Goal: Task Accomplishment & Management: Complete application form

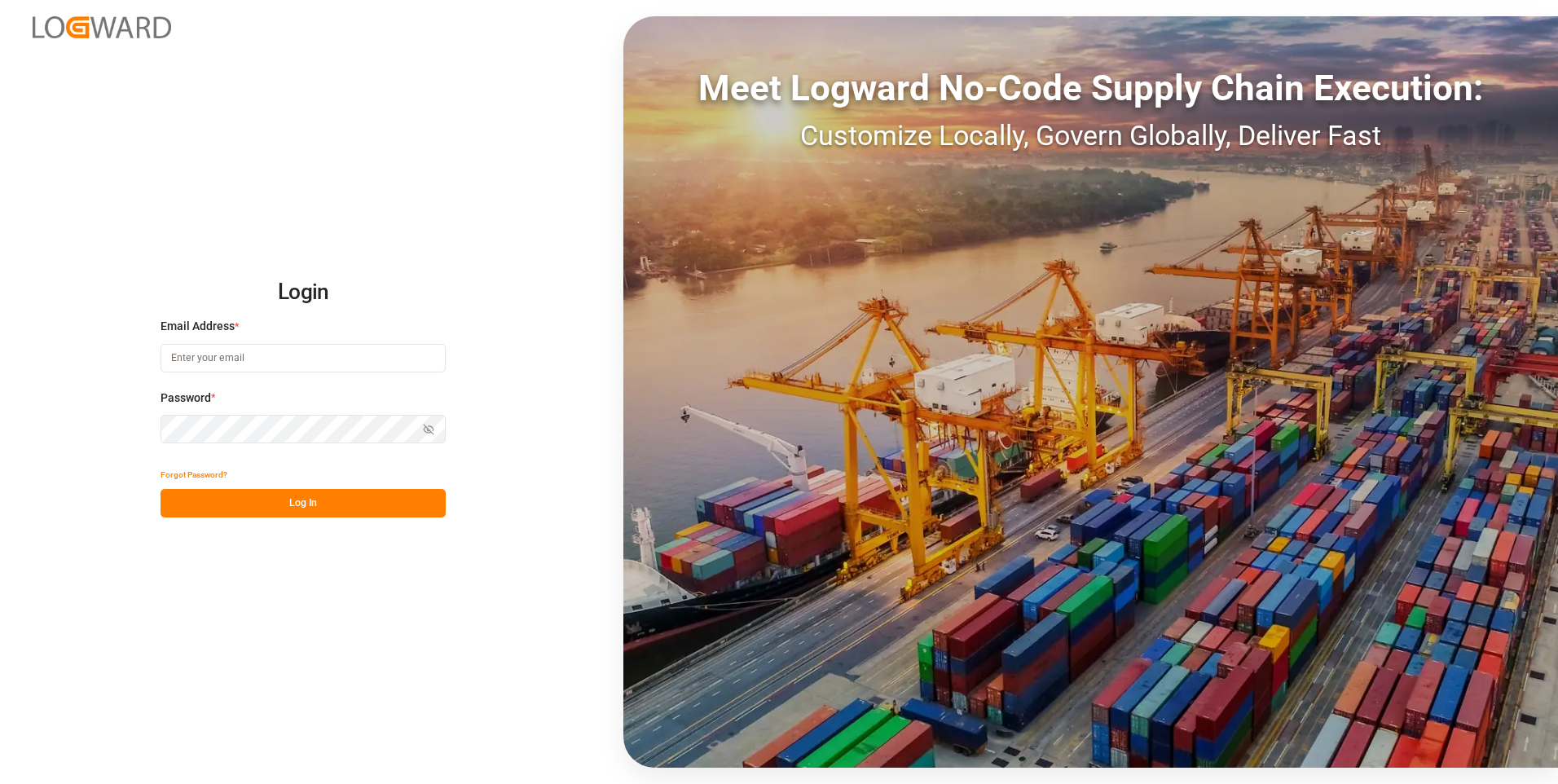
type input "[PERSON_NAME][EMAIL_ADDRESS][PERSON_NAME][DOMAIN_NAME]"
click at [297, 508] on button "Log In" at bounding box center [302, 503] width 285 height 29
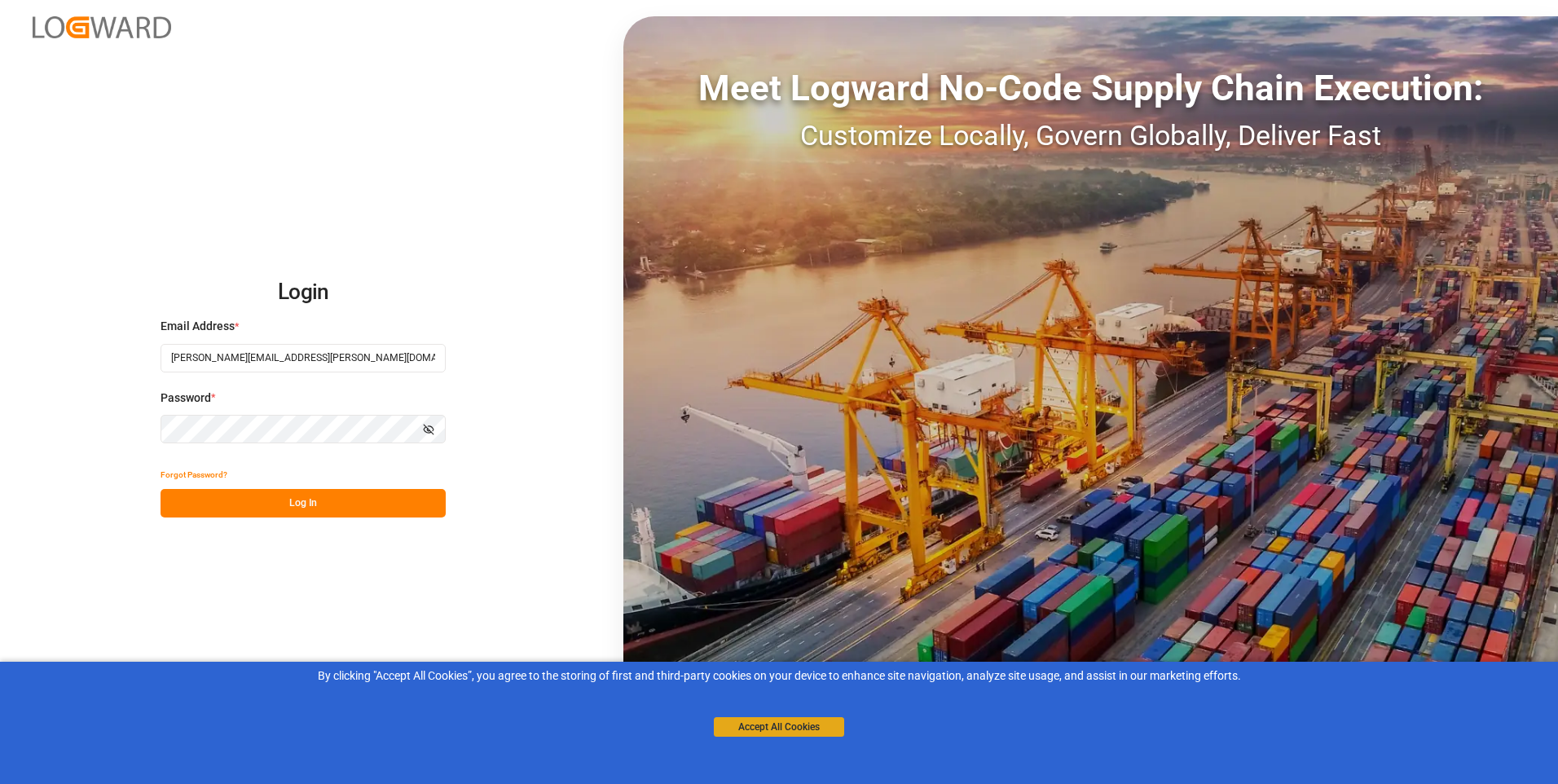
click at [745, 733] on button "Accept All Cookies" at bounding box center [779, 727] width 130 height 20
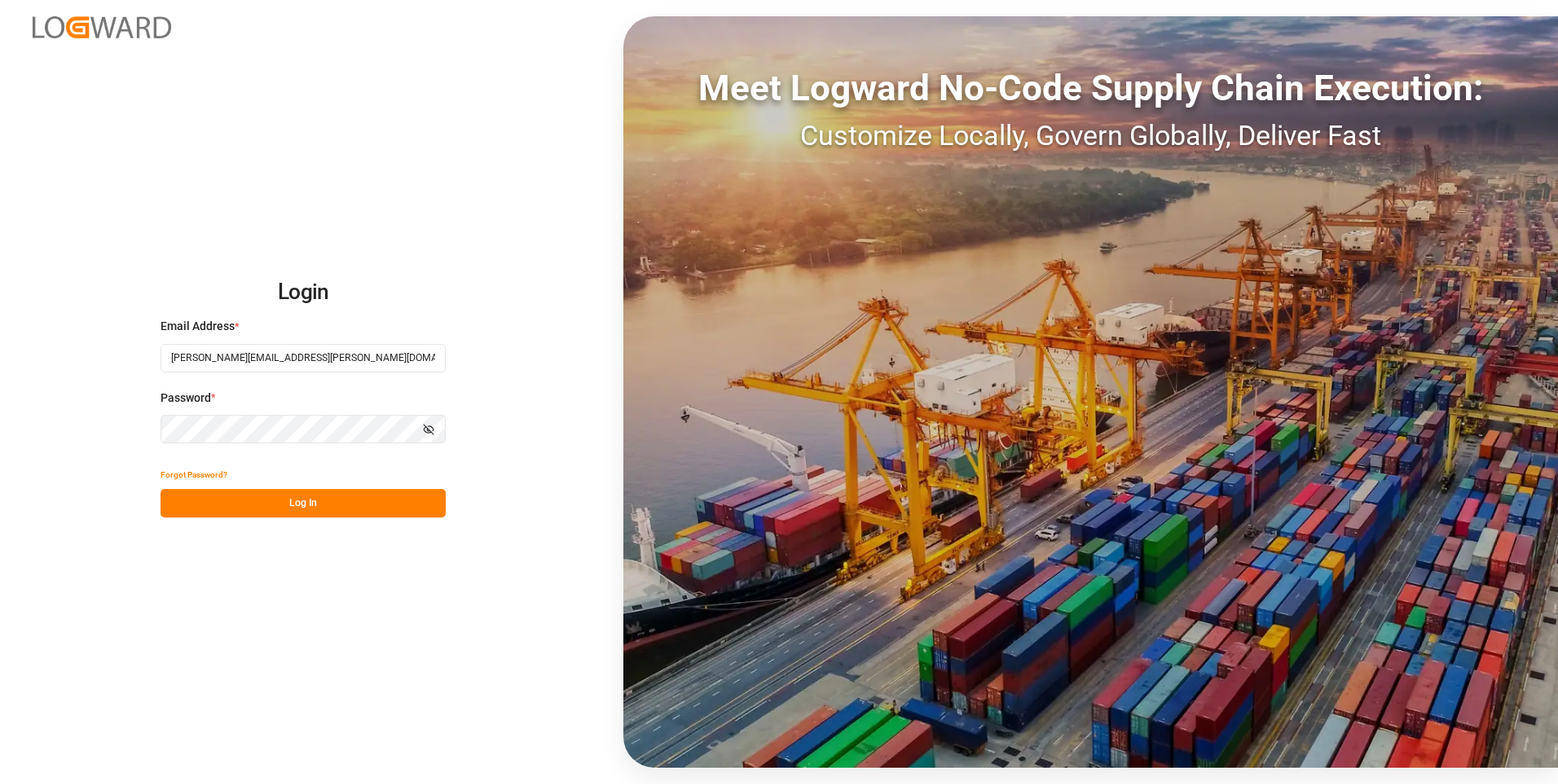
click at [371, 510] on button "Log In" at bounding box center [302, 503] width 285 height 29
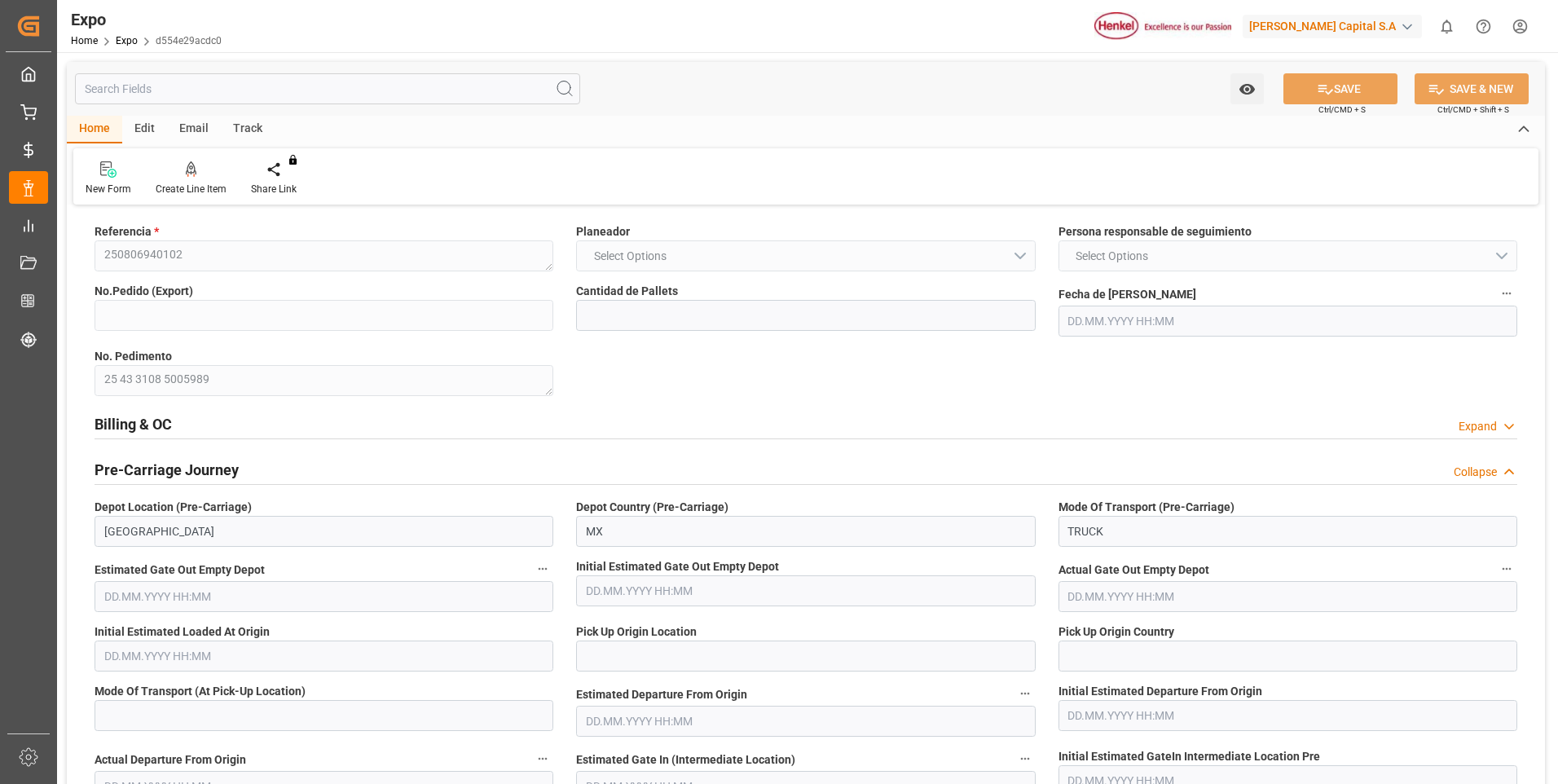
type input "8"
type input "9406922"
type input "[DATE] 12:19"
type input "[DATE] 09:34"
type input "[DATE] 23:46"
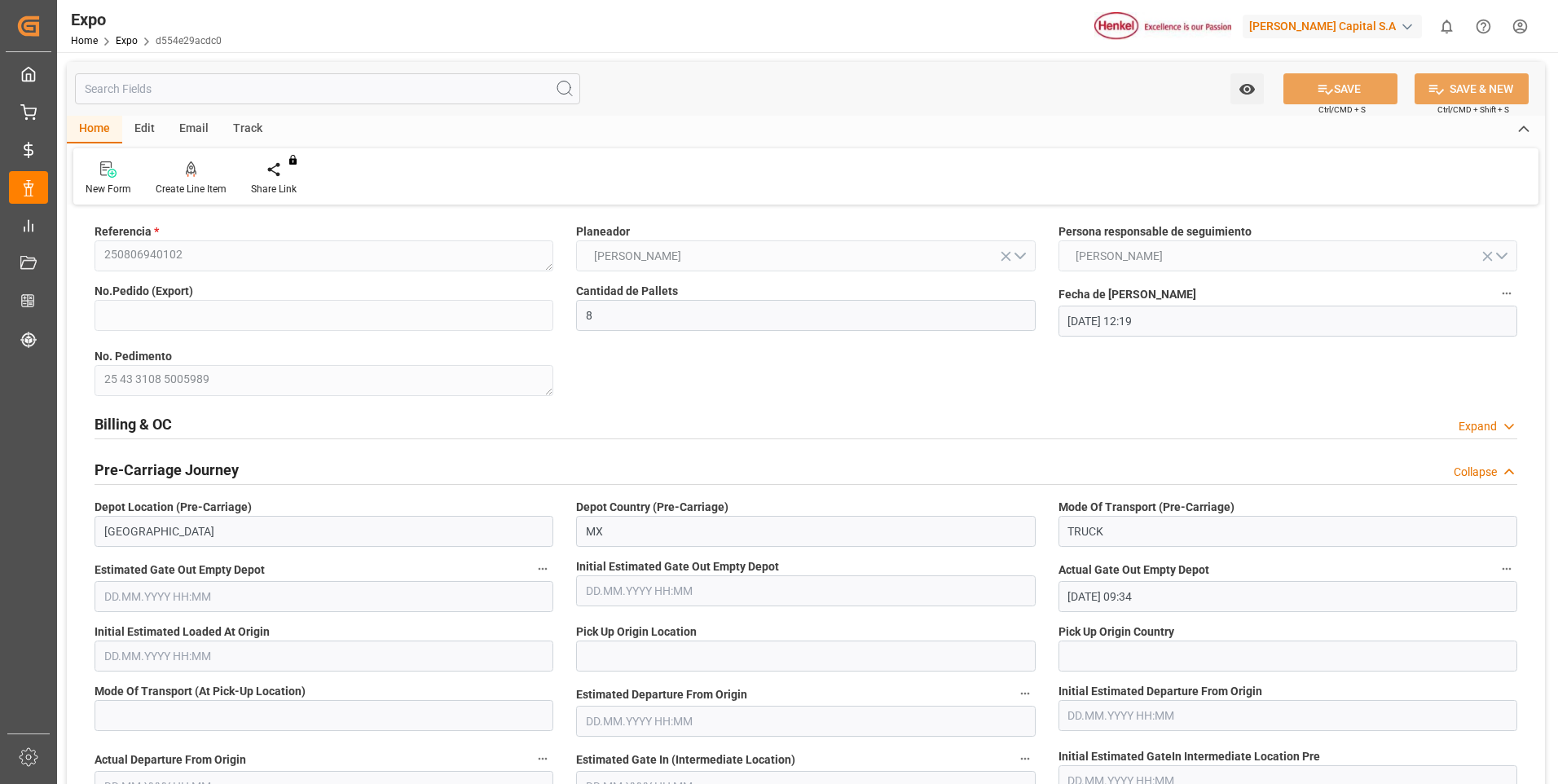
type input "[DATE] 06:00"
type input "[DATE] 02:50"
type input "[DATE] 18:00"
type input "[DATE] 19:58"
type input "[DATE] 23:55"
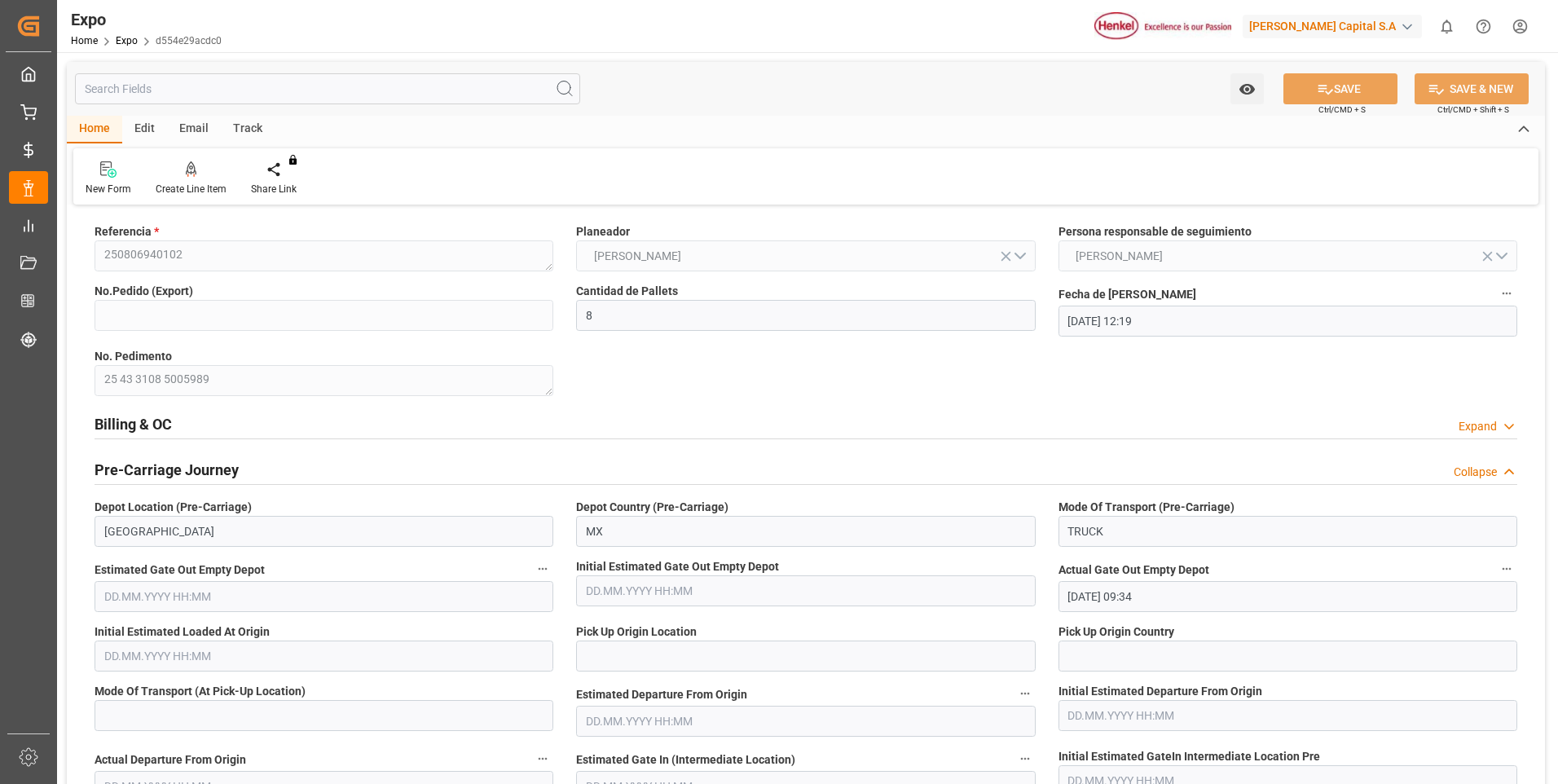
type input "[DATE] 23:55"
click at [1489, 427] on div "Expand" at bounding box center [1477, 426] width 38 height 17
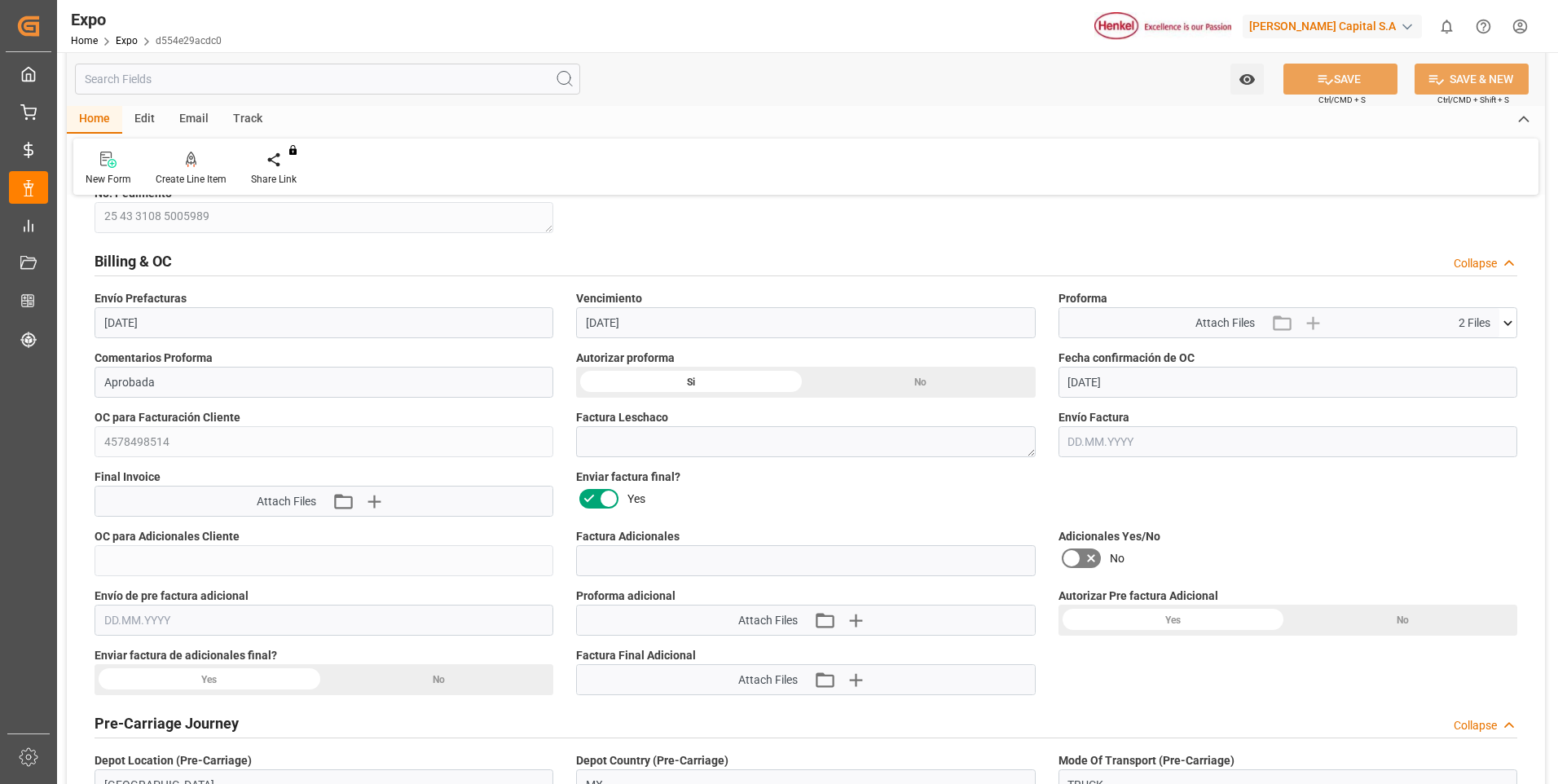
scroll to position [244, 0]
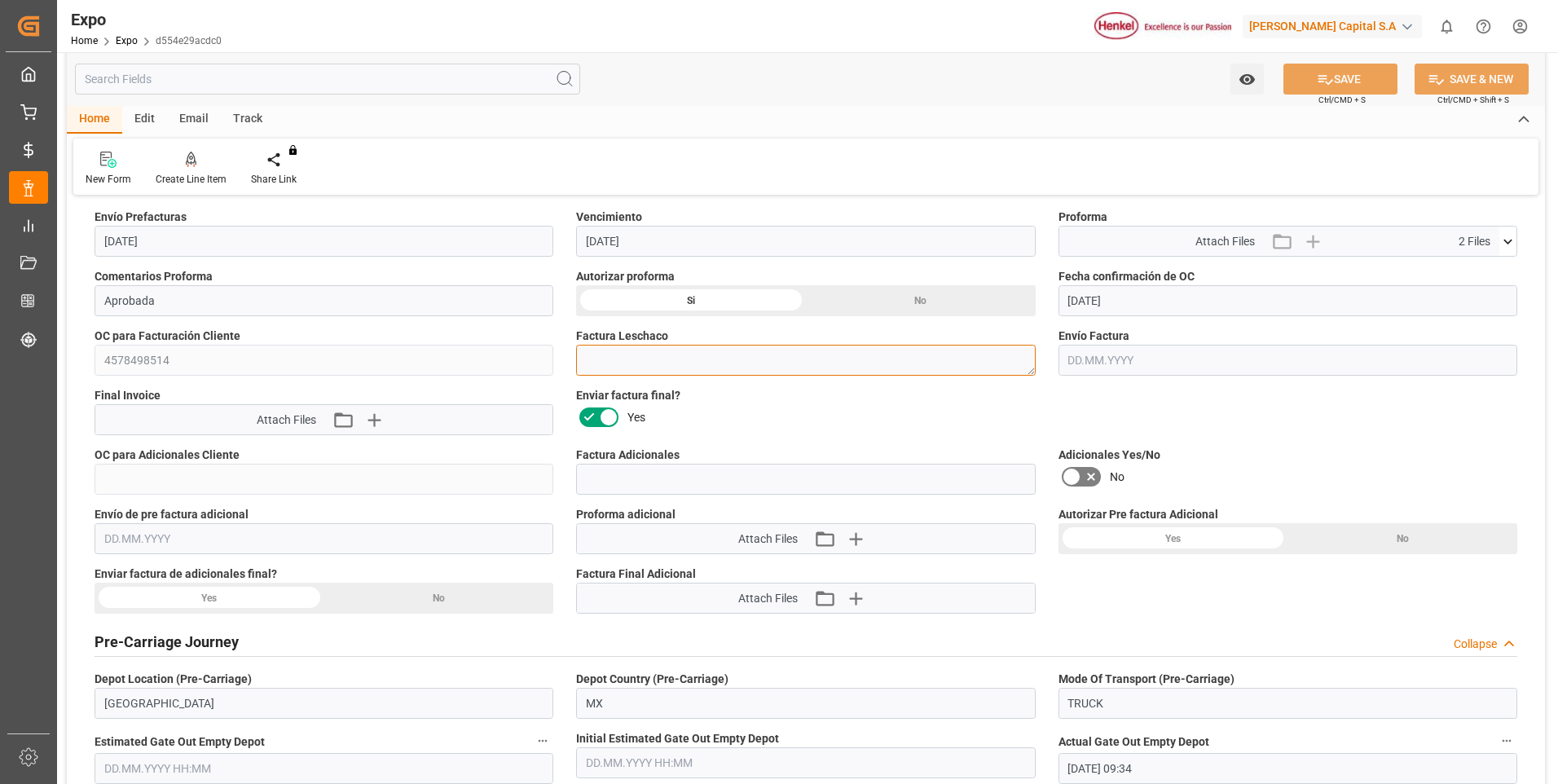
click at [663, 363] on textarea at bounding box center [805, 360] width 459 height 31
paste textarea "LM452211"
type textarea "LM452211"
click at [1321, 78] on icon at bounding box center [1325, 80] width 15 height 10
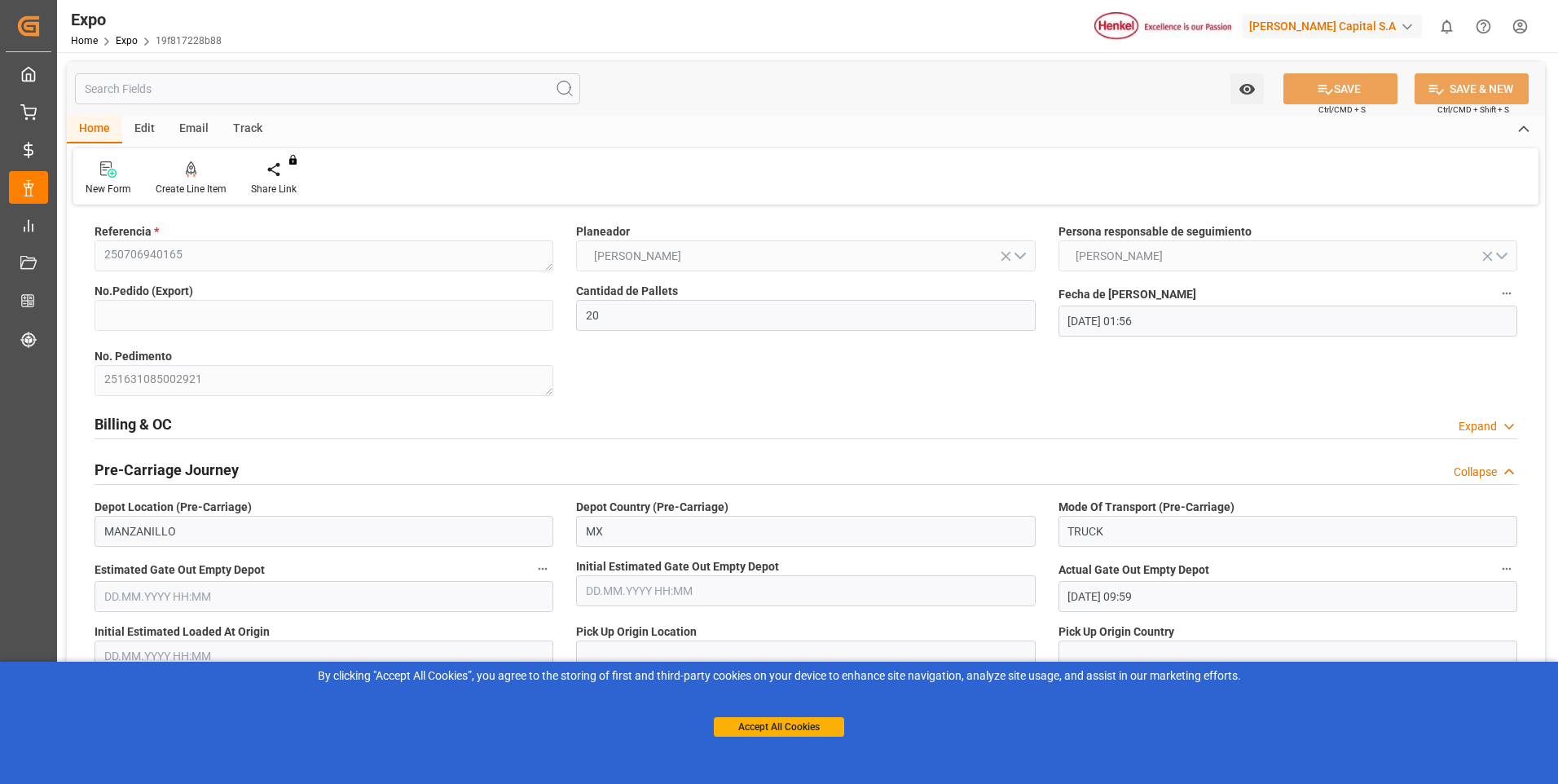
drag, startPoint x: 1471, startPoint y: 429, endPoint x: 719, endPoint y: 448, distance: 752.2
click at [1471, 429] on div "Expand" at bounding box center [1477, 426] width 38 height 17
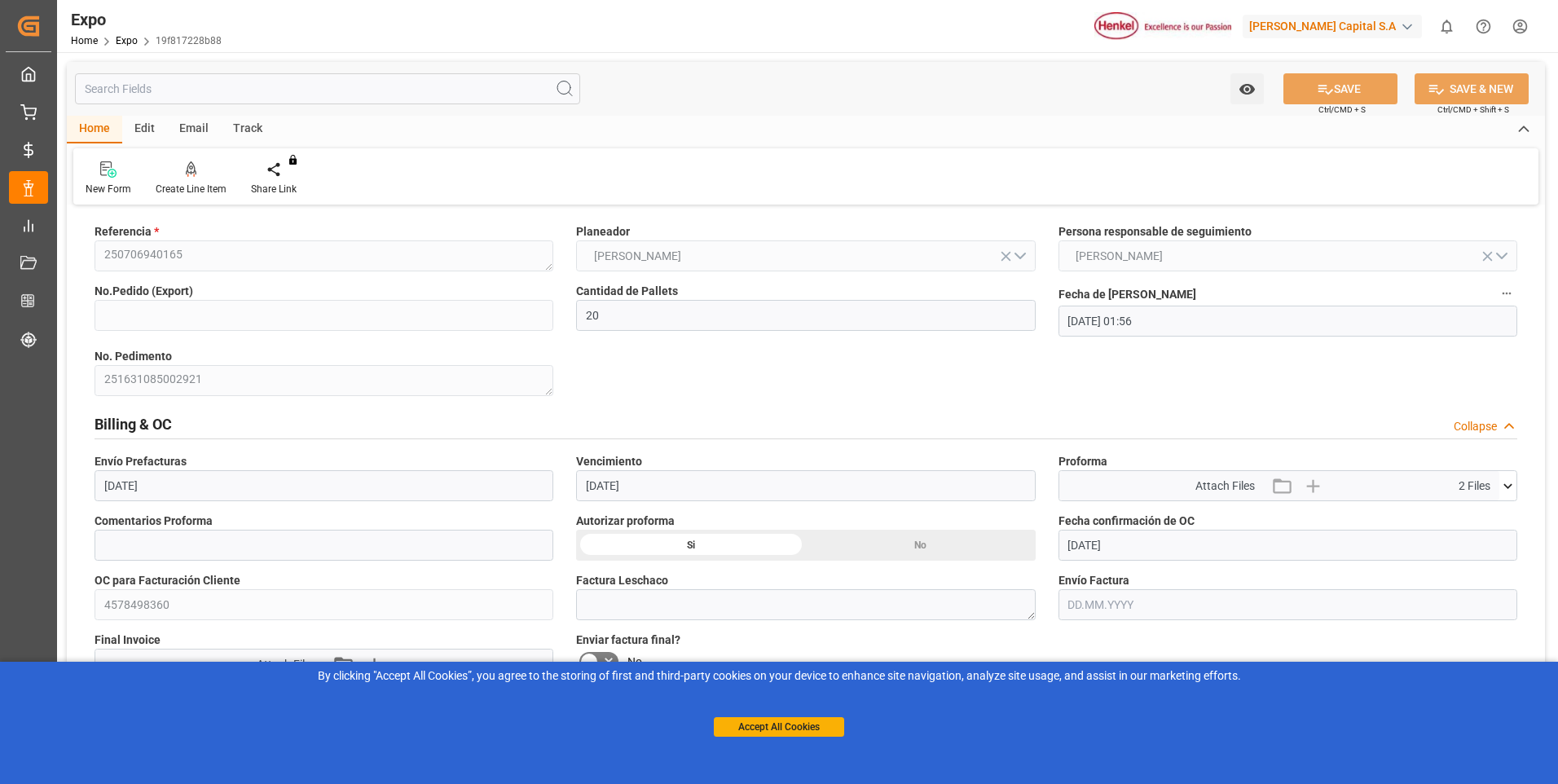
scroll to position [163, 0]
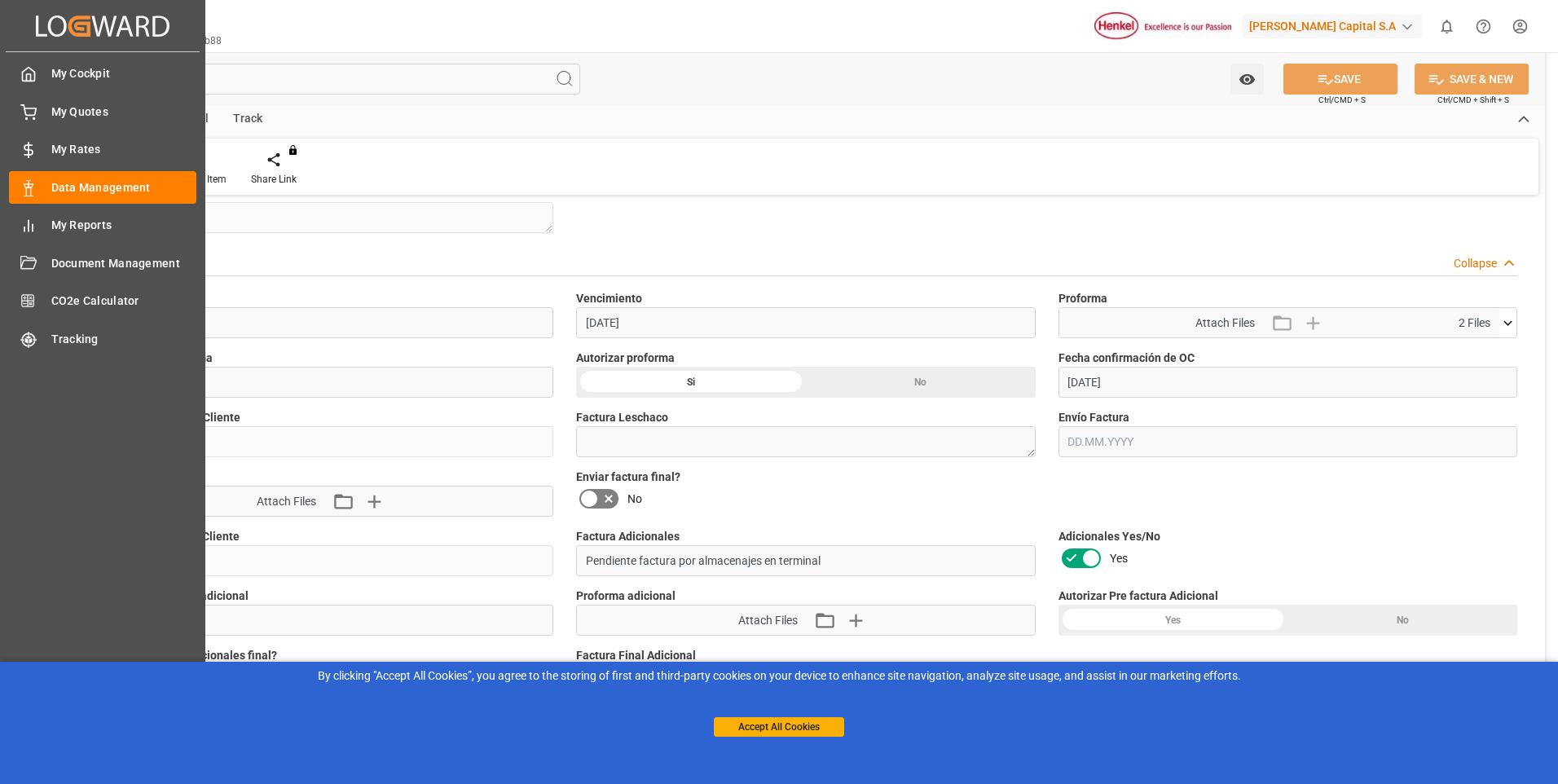
click at [46, 451] on div "Created by potrace 1.15, written by Peter Selinger 2001-2017 Created by potrace…" at bounding box center [779, 392] width 1558 height 784
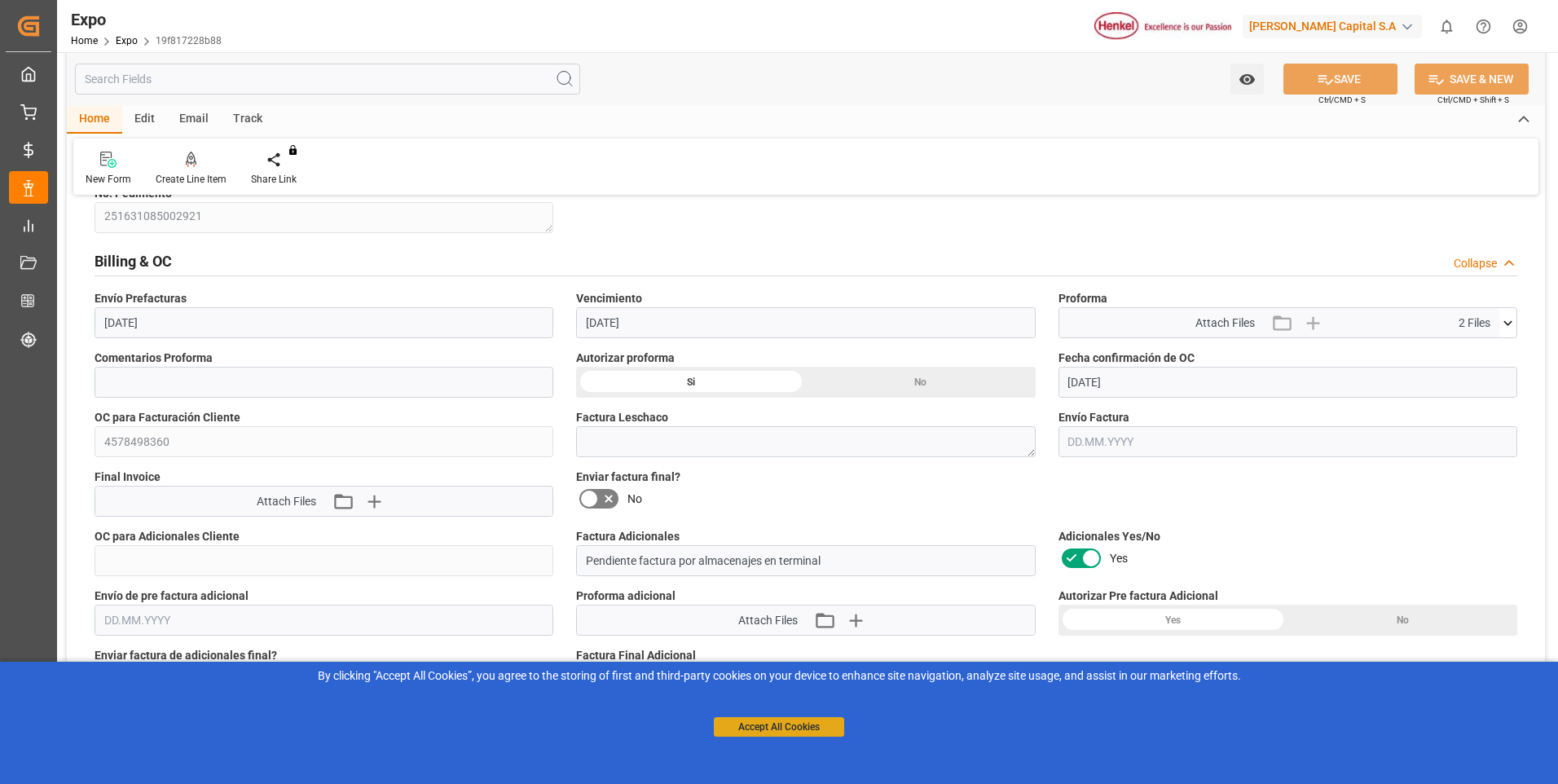
click at [747, 727] on button "Accept All Cookies" at bounding box center [779, 727] width 130 height 20
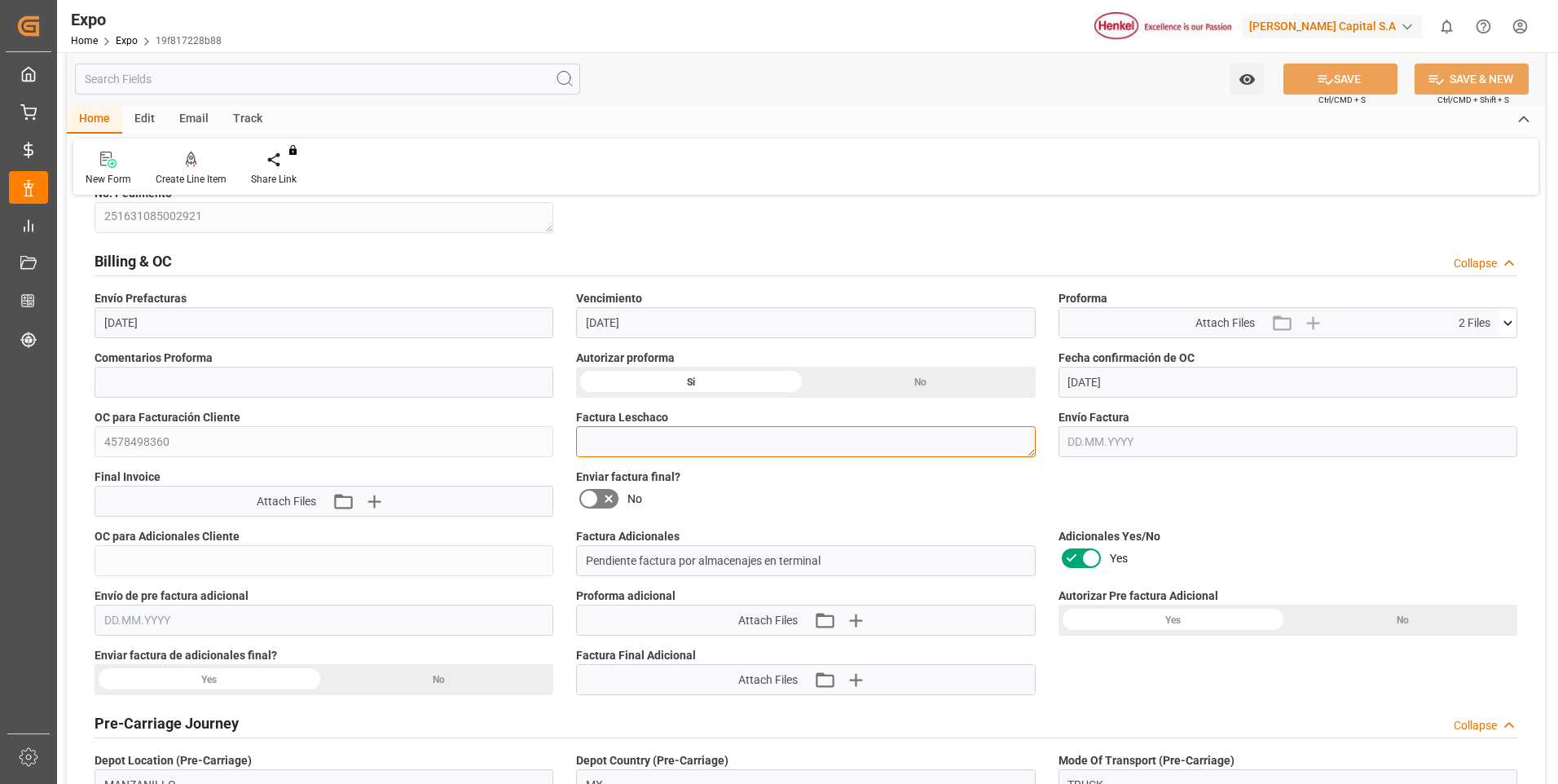
click at [660, 438] on textarea at bounding box center [805, 441] width 459 height 31
paste textarea "LM452217"
type textarea "LM452217"
click at [1311, 77] on button "SAVE" at bounding box center [1340, 79] width 114 height 31
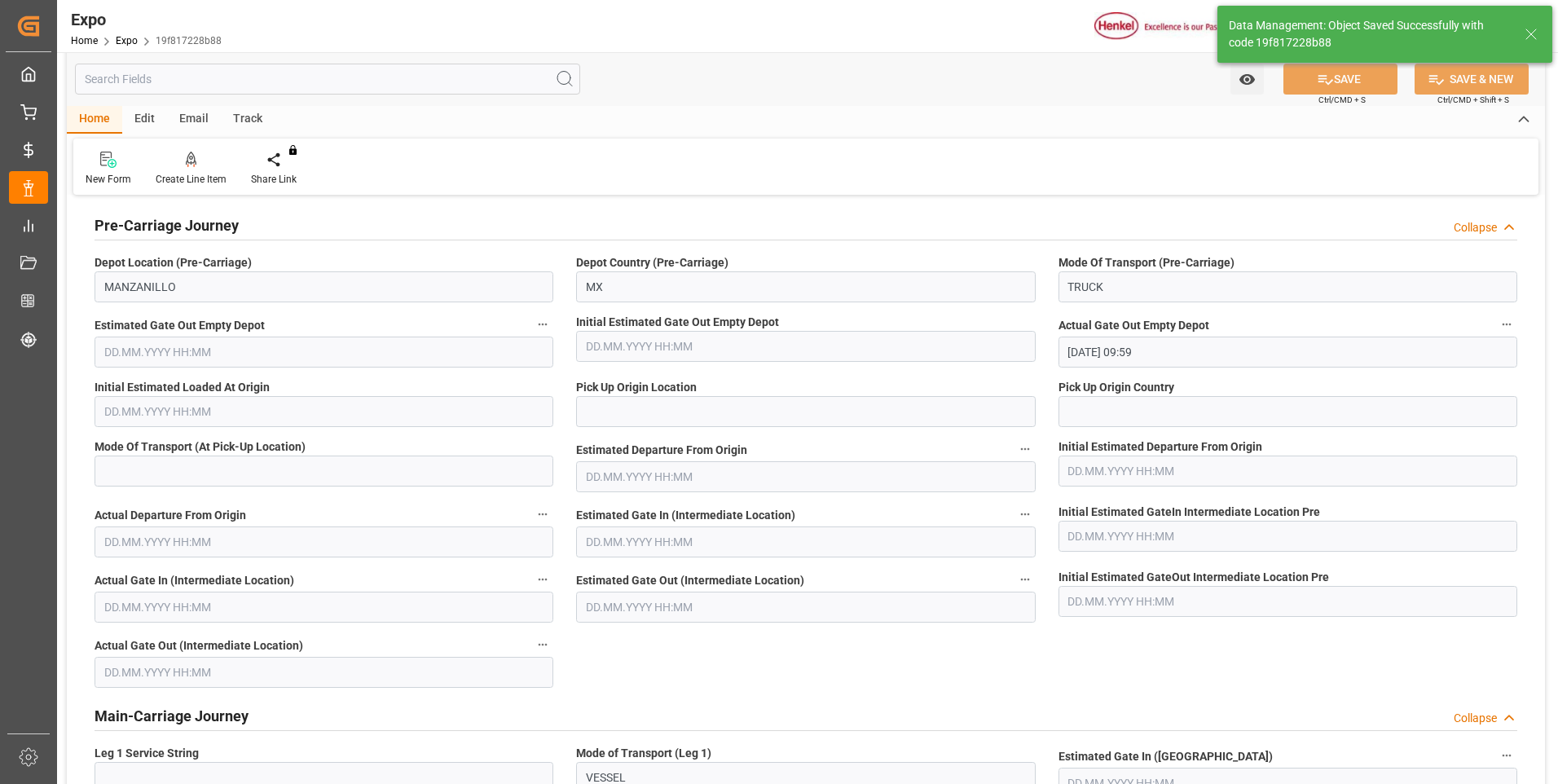
scroll to position [326, 0]
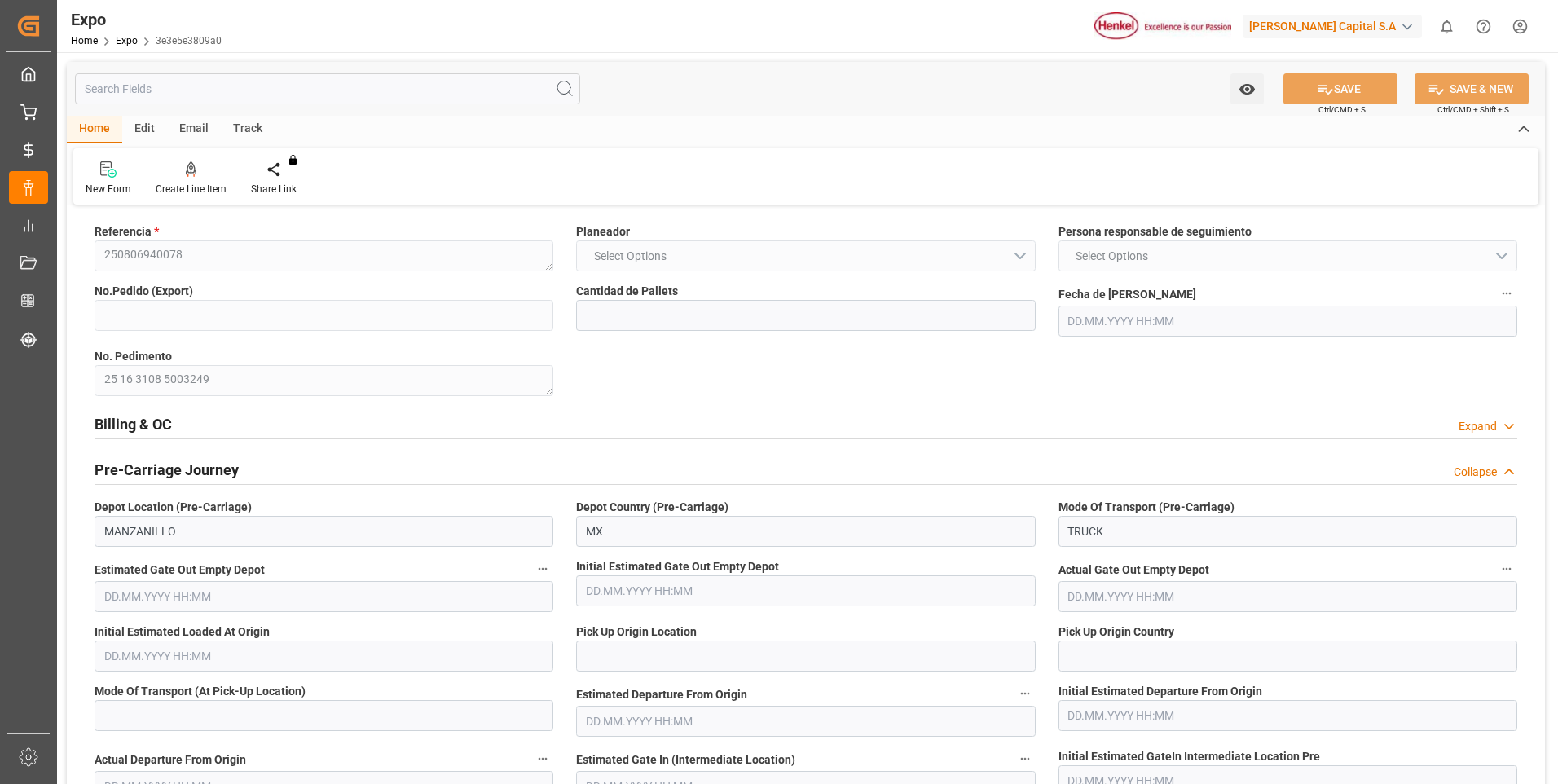
type input "12"
type input "9946893"
type input "[DATE] 02:07"
type input "[DATE]"
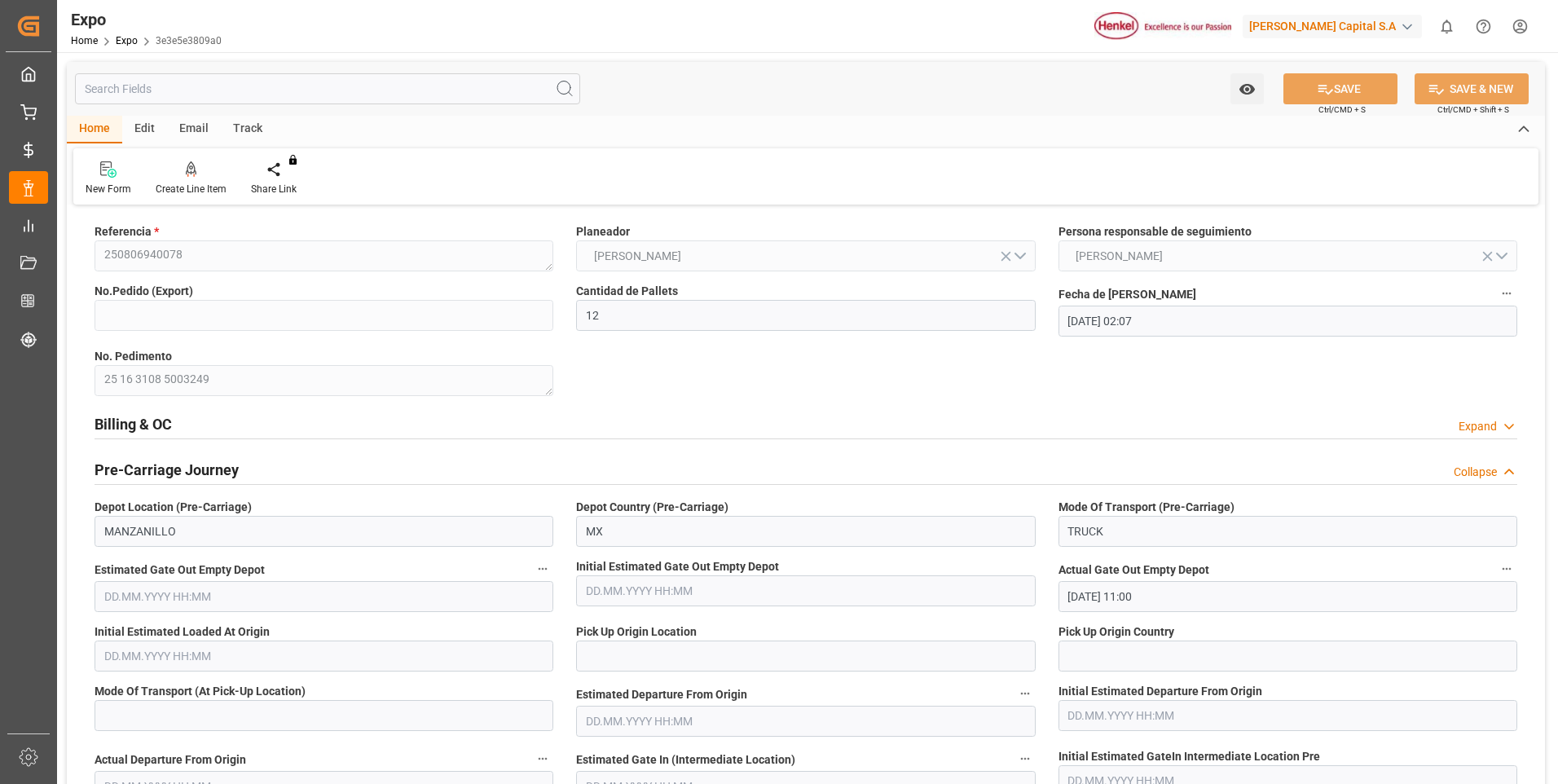
type input "[DATE]"
type input "19.07.2025 11:00"
type input "01.08.2025 22:35"
type input "02.08.2025 13:00"
type input "02.08.2025 20:52"
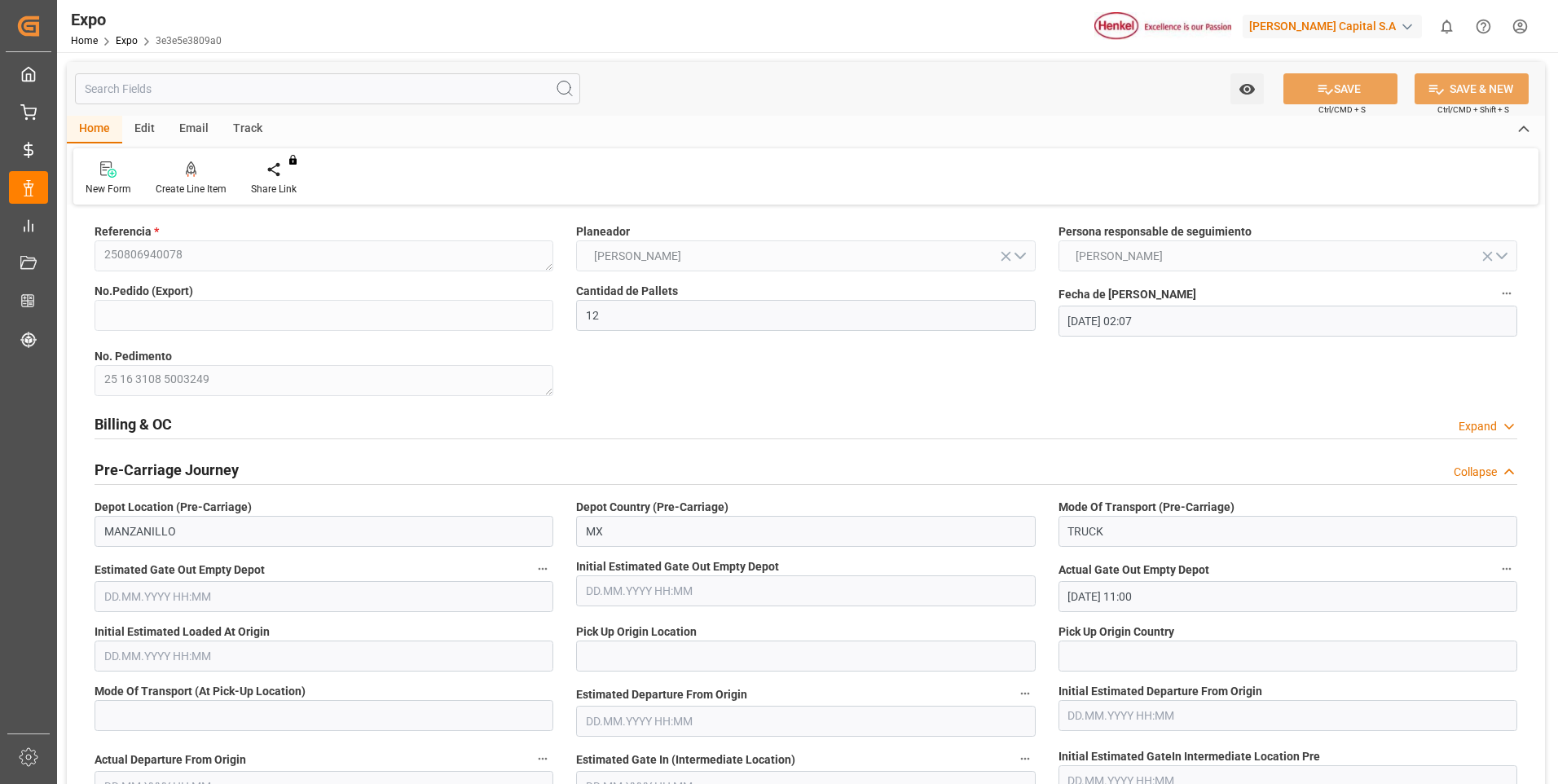
type input "20.08.2025 23:00"
type input "21.08.2025 19:18"
type input "25.08.2025 19:18"
click at [1505, 422] on icon at bounding box center [1509, 426] width 16 height 17
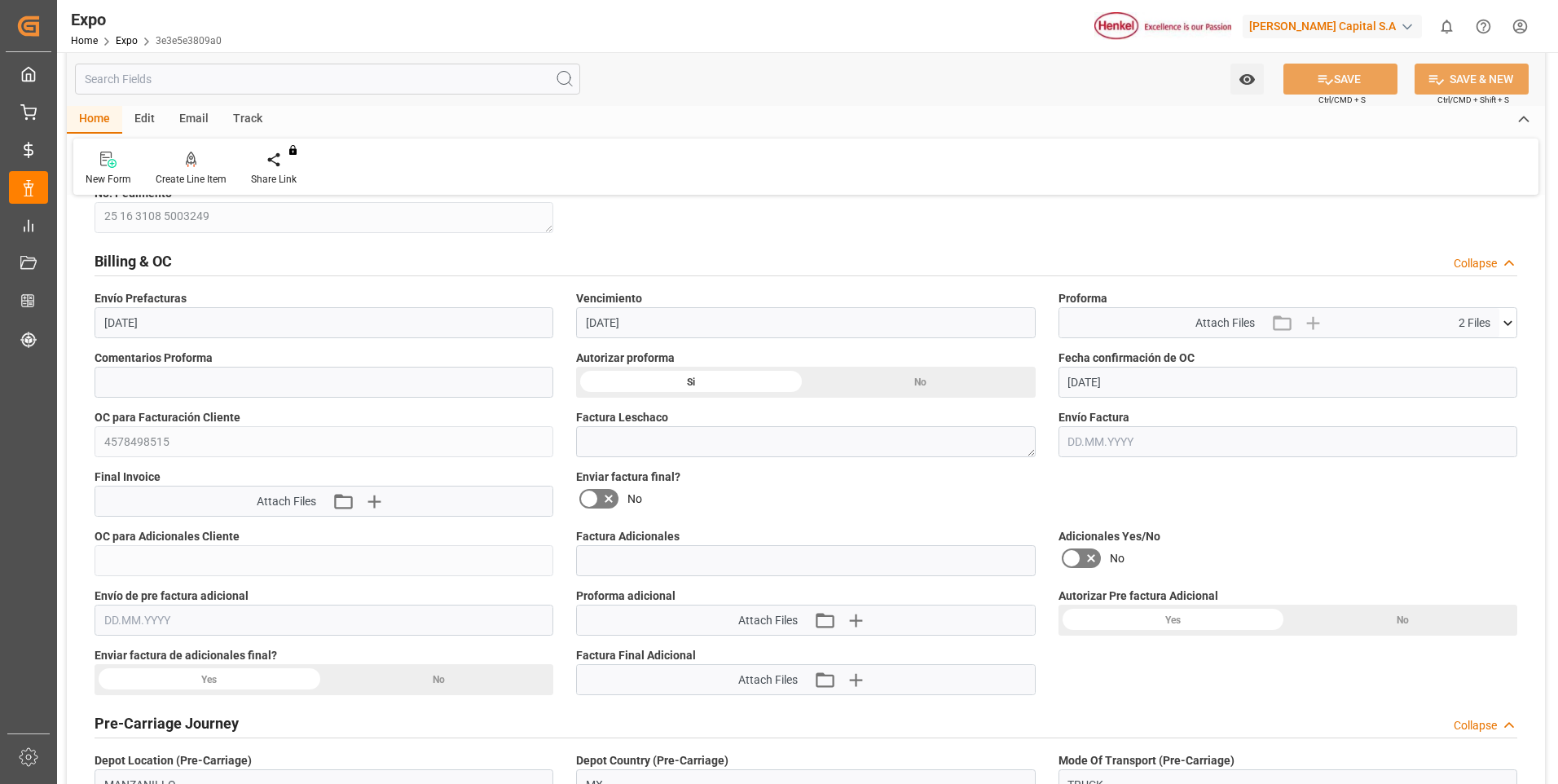
scroll to position [244, 0]
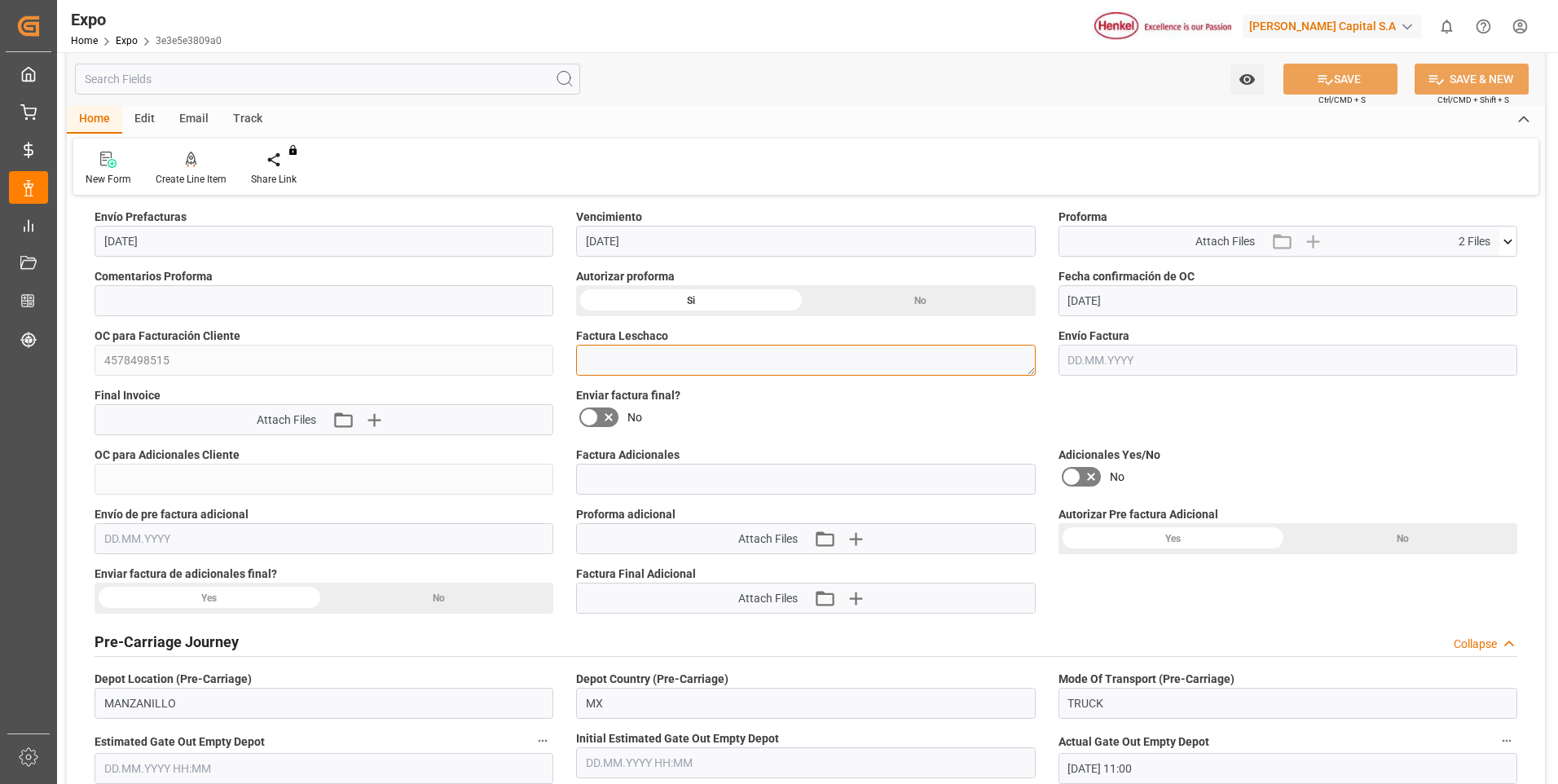
click at [666, 354] on textarea at bounding box center [805, 360] width 459 height 31
paste textarea "LM452219"
type textarea "LM452219"
click at [1318, 80] on icon at bounding box center [1324, 79] width 17 height 17
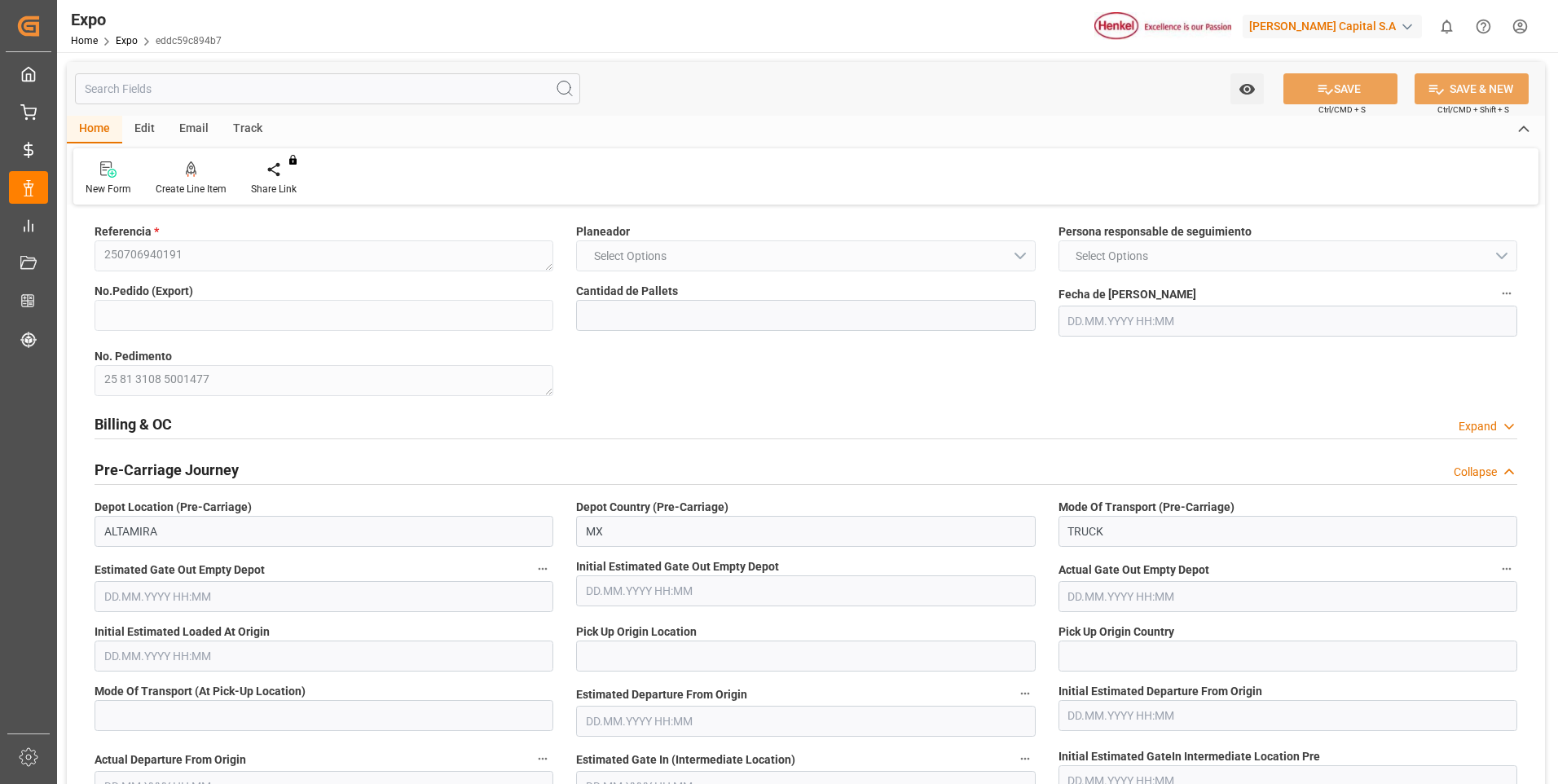
type input "16"
type input "4578498517"
type input "9306196"
type input "08.07.2025 12:38"
type input "01.08.2025"
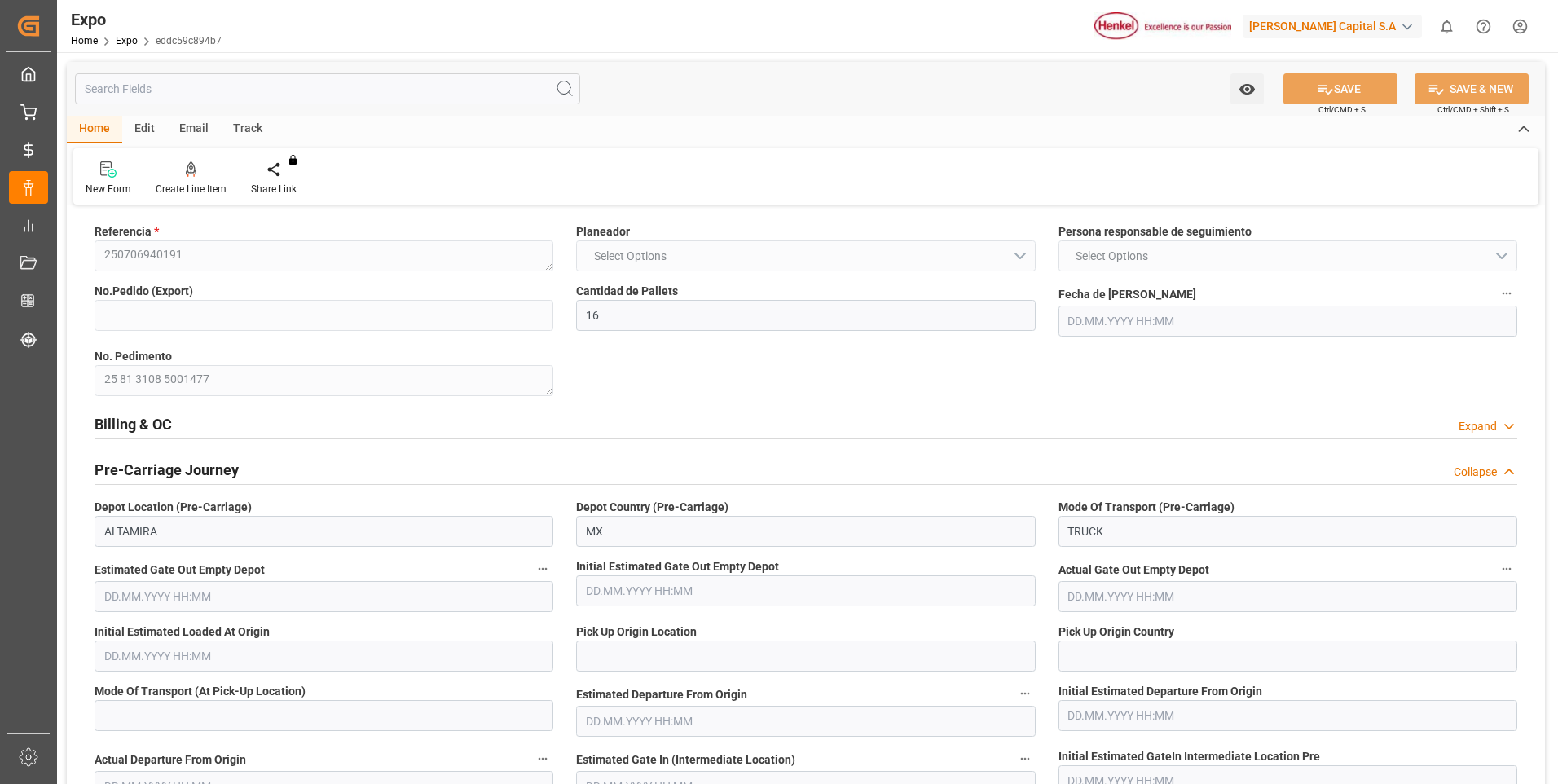
type input "06.08.2025"
type input "[DATE]"
type input "03.07.2025 08:39"
type input "28.07.2025 02:13"
type input "28.07.2025 05:00"
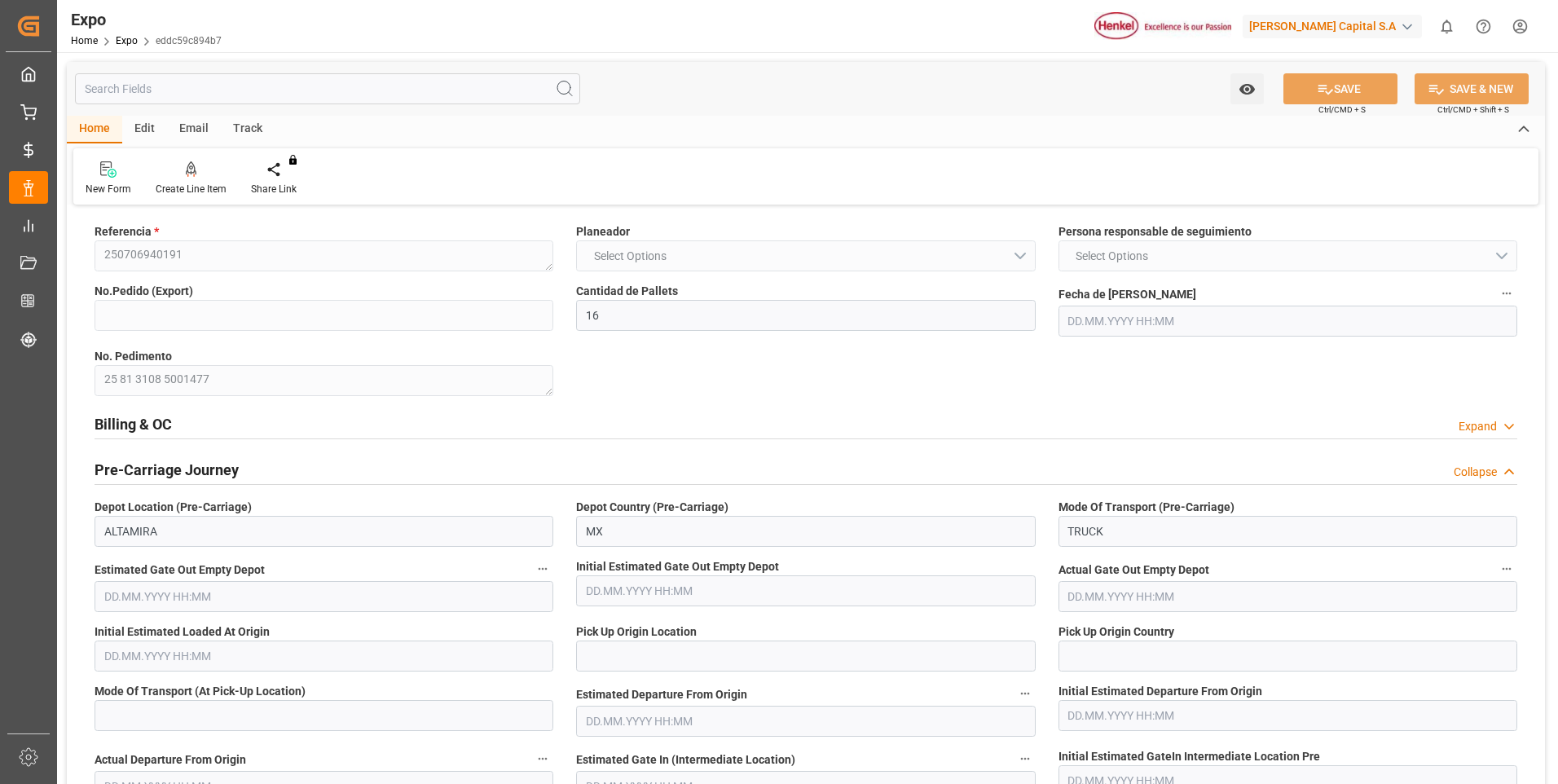
type input "28.07.2025 05:07"
type input "30.08.2025 19:00"
type input "31.08.2025 08:23"
type input "04.09.2025 08:23"
click at [1466, 424] on div "Expand" at bounding box center [1477, 426] width 38 height 17
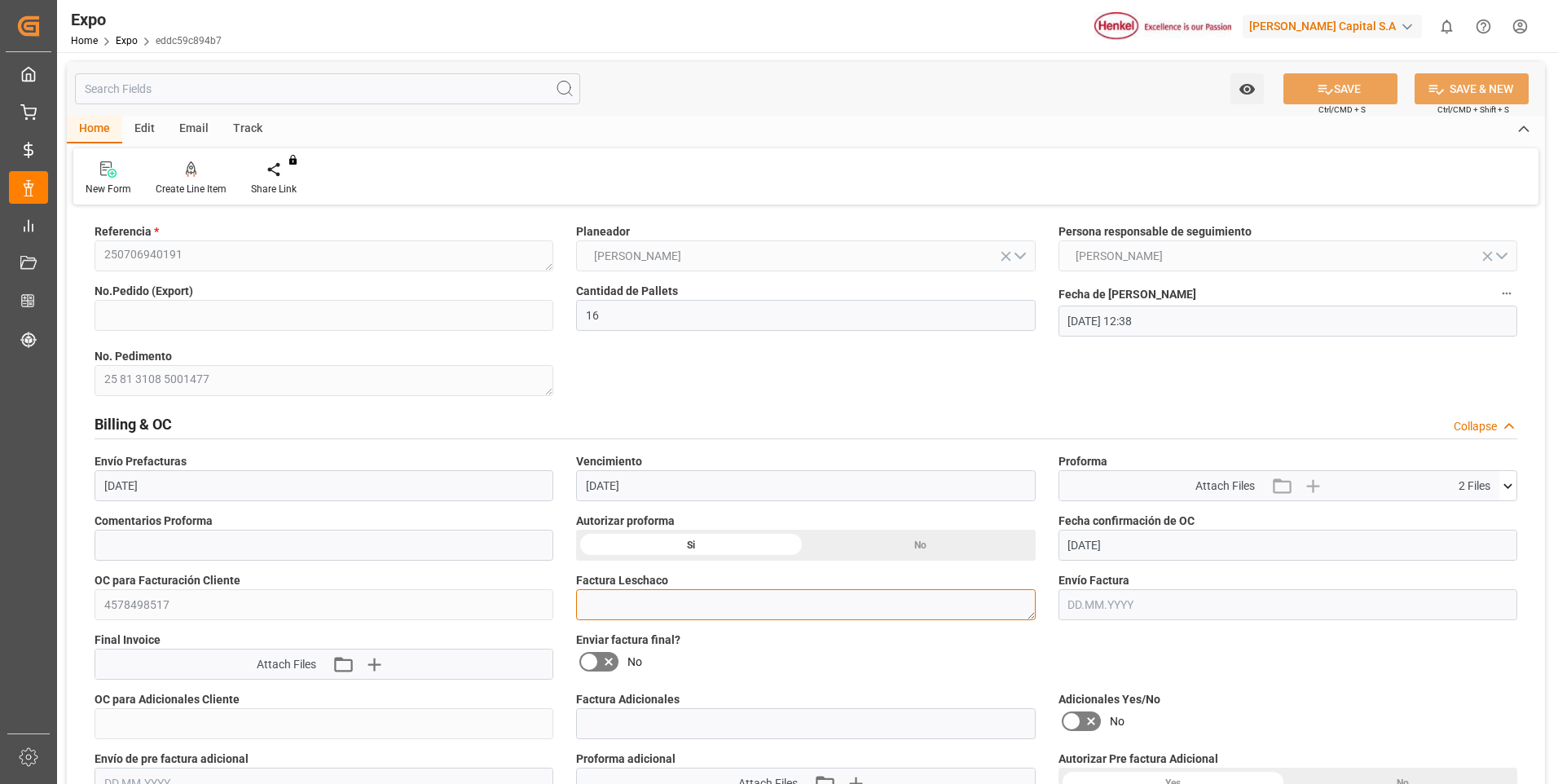
click at [600, 609] on textarea at bounding box center [805, 604] width 459 height 31
paste textarea "LM452221"
type textarea "LM452221"
click at [1316, 82] on icon at bounding box center [1324, 89] width 17 height 17
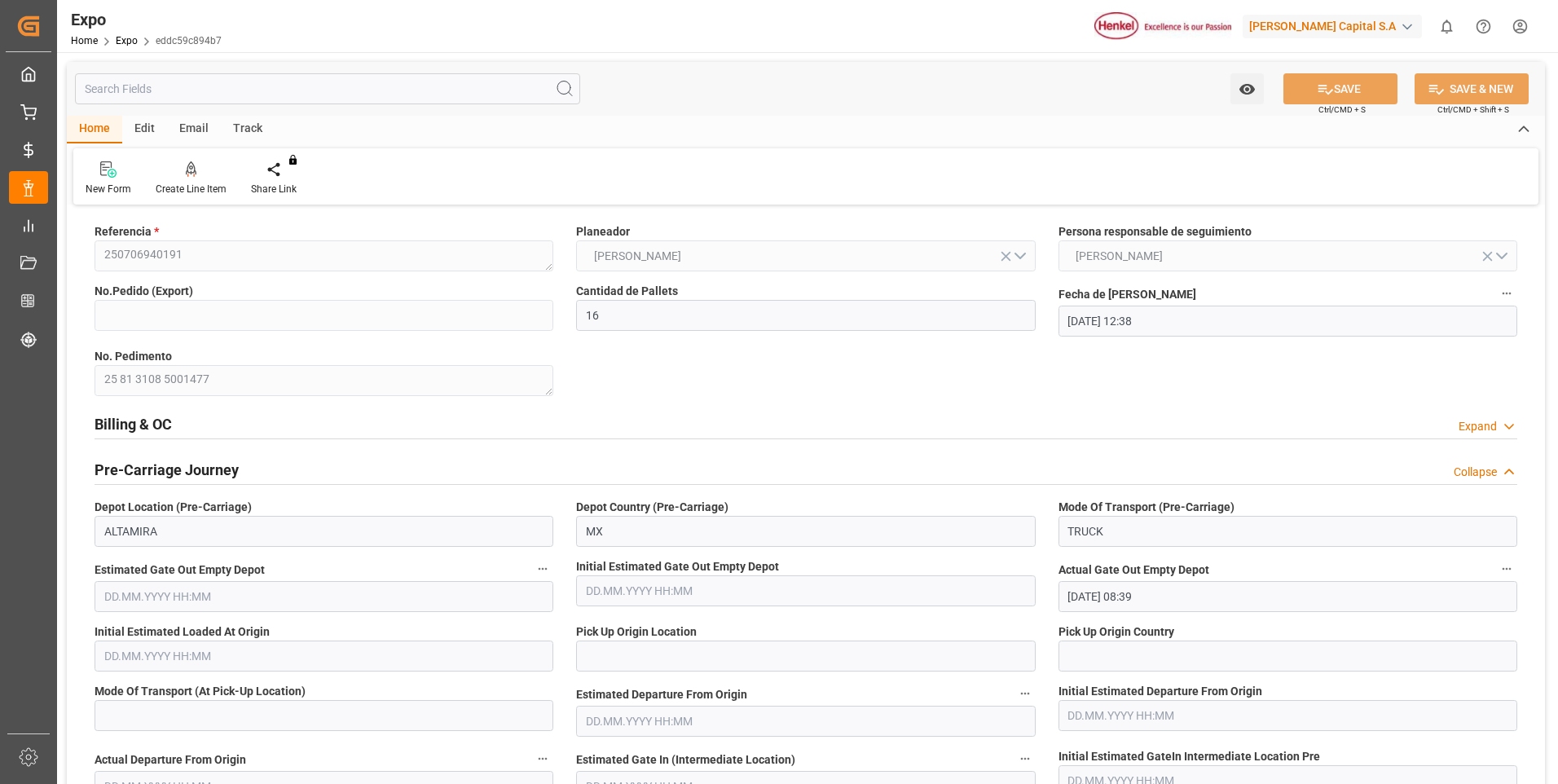
click at [141, 419] on h2 "Billing & OC" at bounding box center [133, 424] width 77 height 22
